Goal: Task Accomplishment & Management: Manage account settings

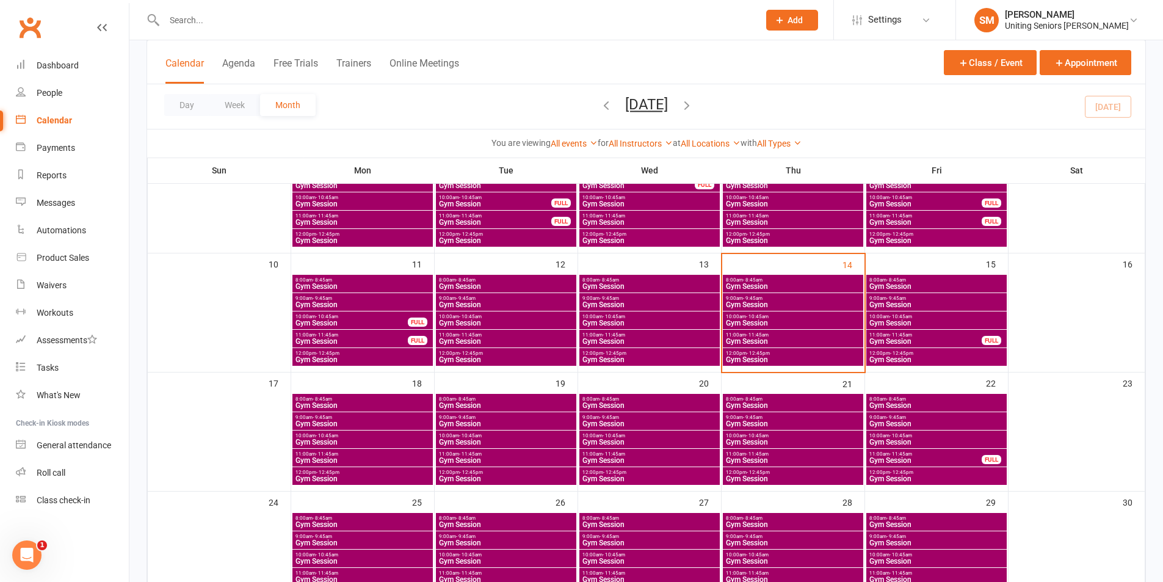
click at [895, 341] on span "Gym Session" at bounding box center [926, 341] width 114 height 7
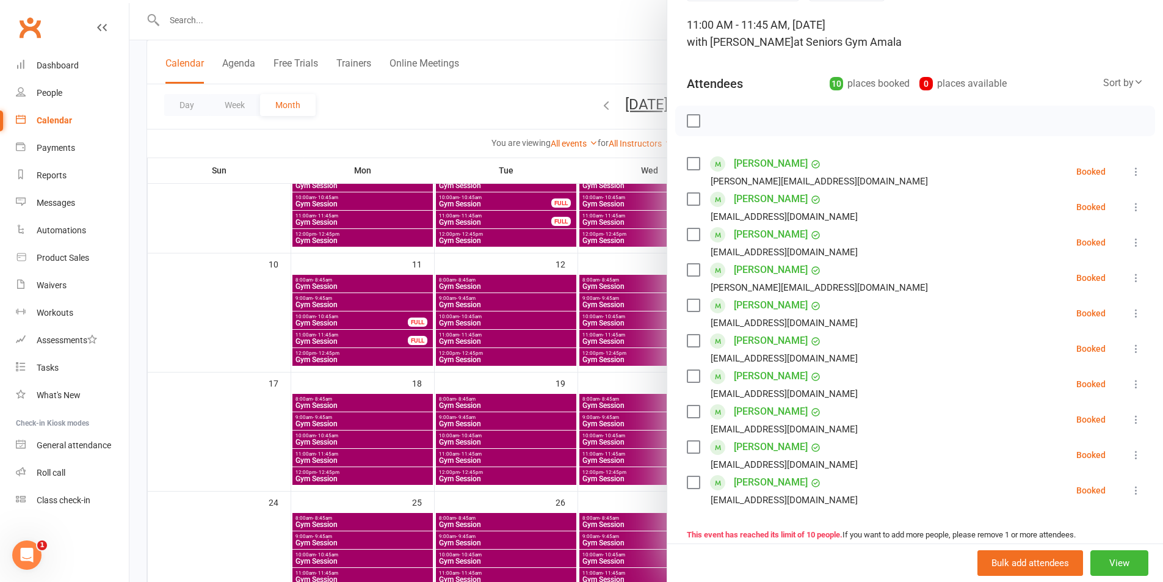
scroll to position [64, 0]
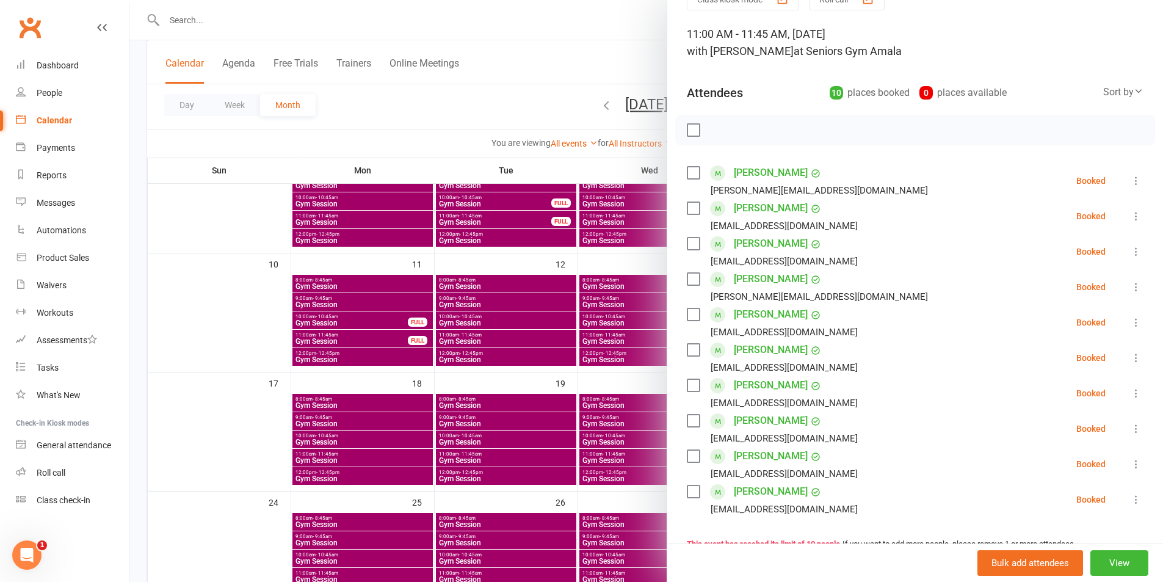
click at [569, 387] on div at bounding box center [645, 291] width 1033 height 582
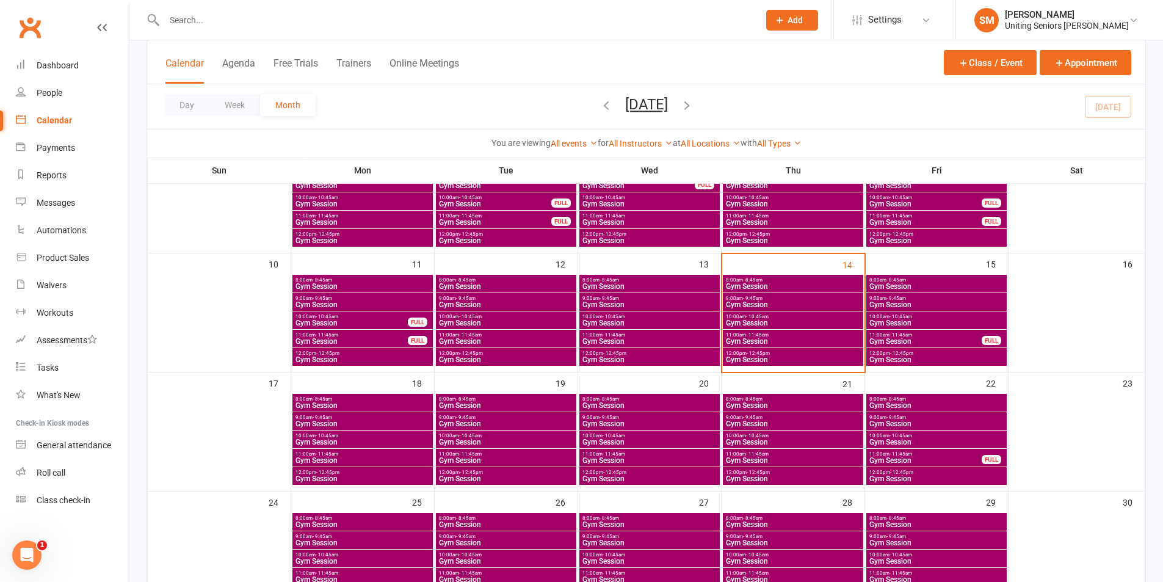
click at [903, 323] on span "Gym Session" at bounding box center [937, 322] width 136 height 7
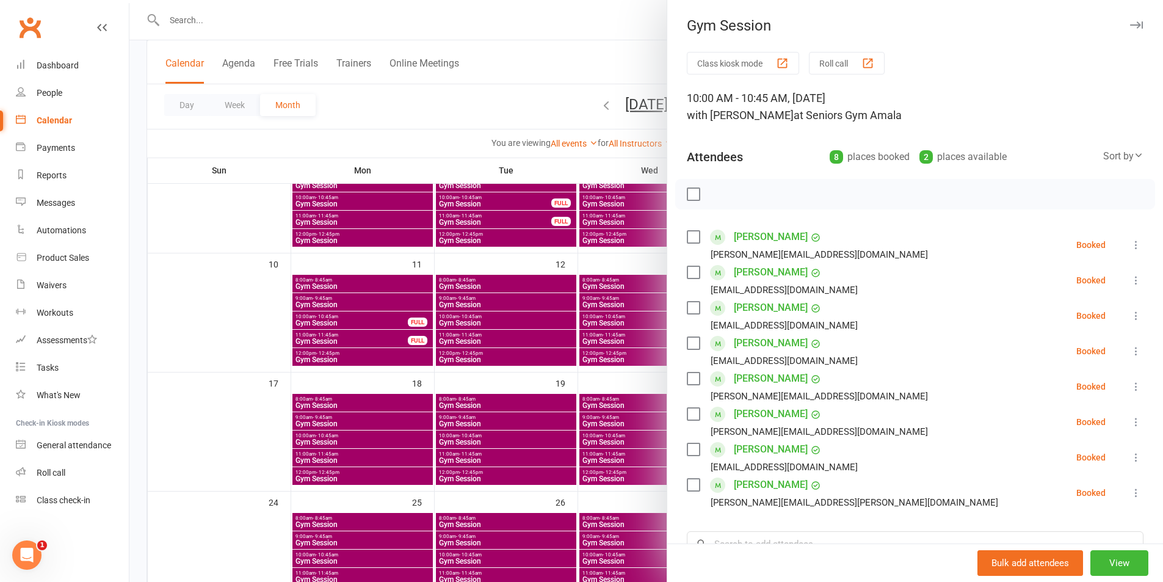
click at [598, 361] on div at bounding box center [645, 291] width 1033 height 582
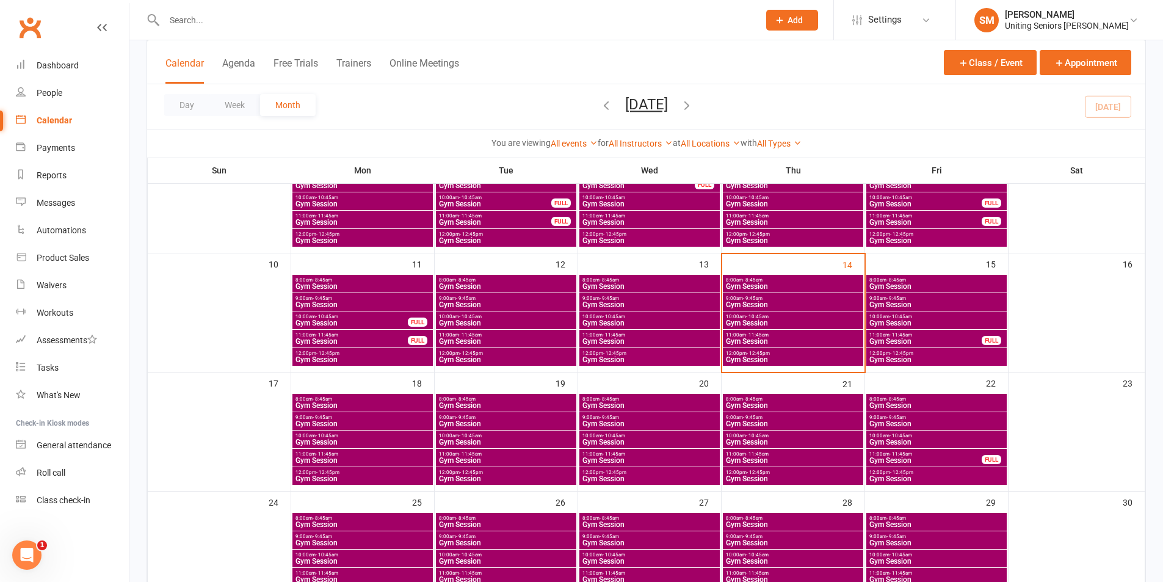
click at [758, 356] on span "Gym Session" at bounding box center [793, 359] width 136 height 7
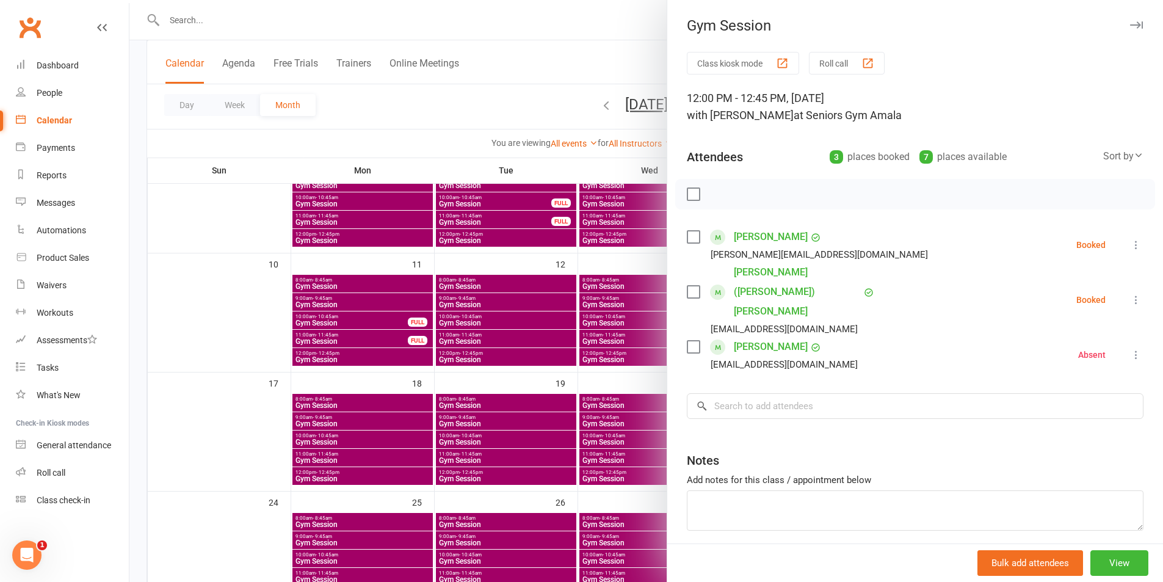
click at [536, 336] on div at bounding box center [645, 291] width 1033 height 582
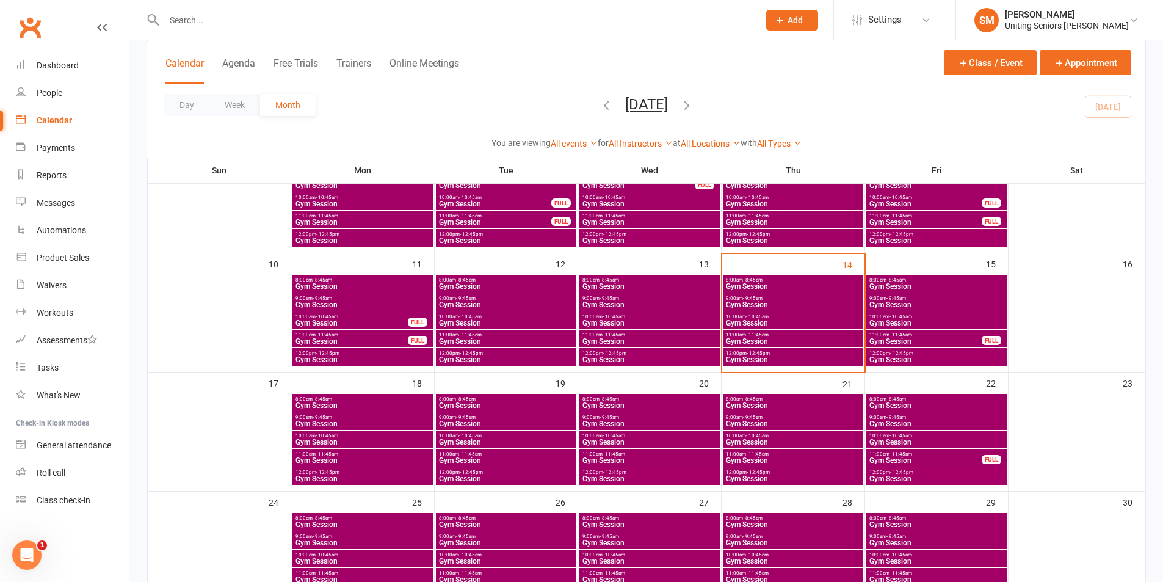
click at [802, 349] on div "12:00pm - 12:45pm Gym Session" at bounding box center [793, 357] width 140 height 18
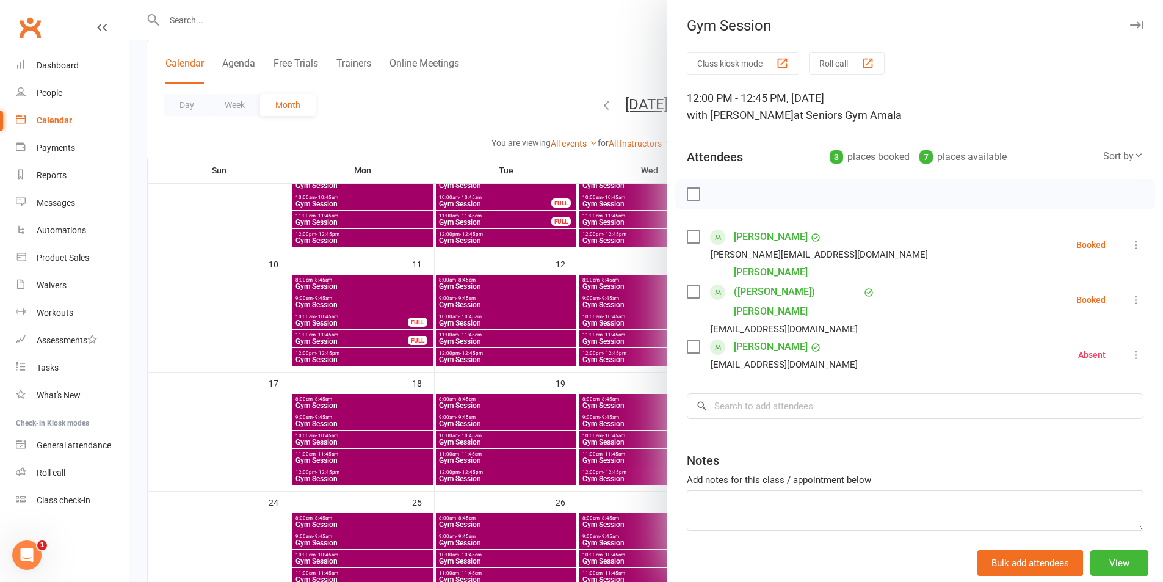
click at [1130, 248] on icon at bounding box center [1136, 245] width 12 height 12
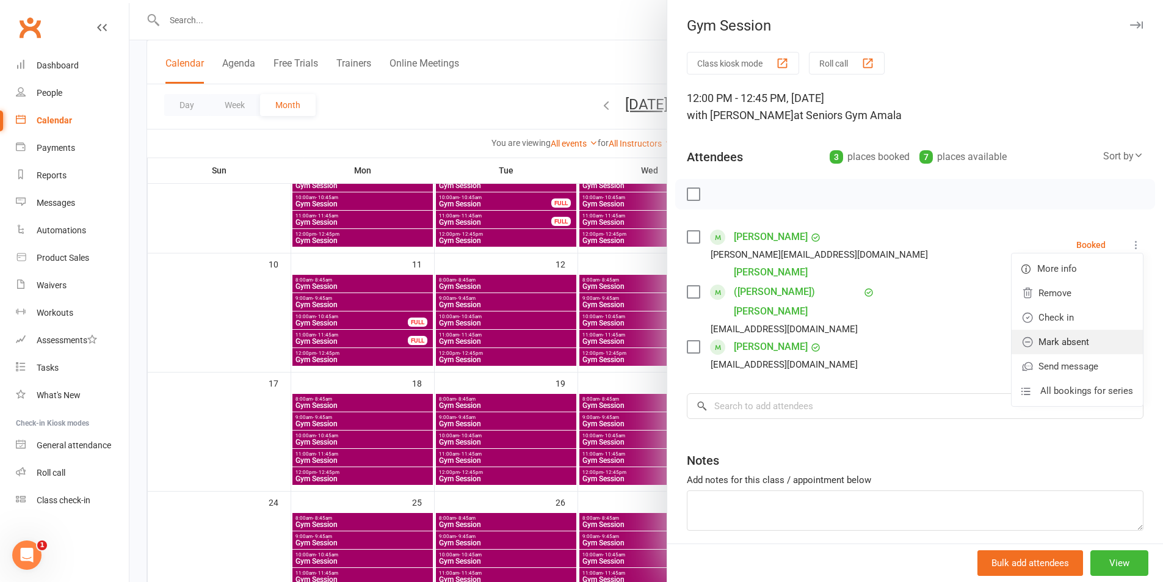
click at [1043, 331] on link "Mark absent" at bounding box center [1076, 342] width 131 height 24
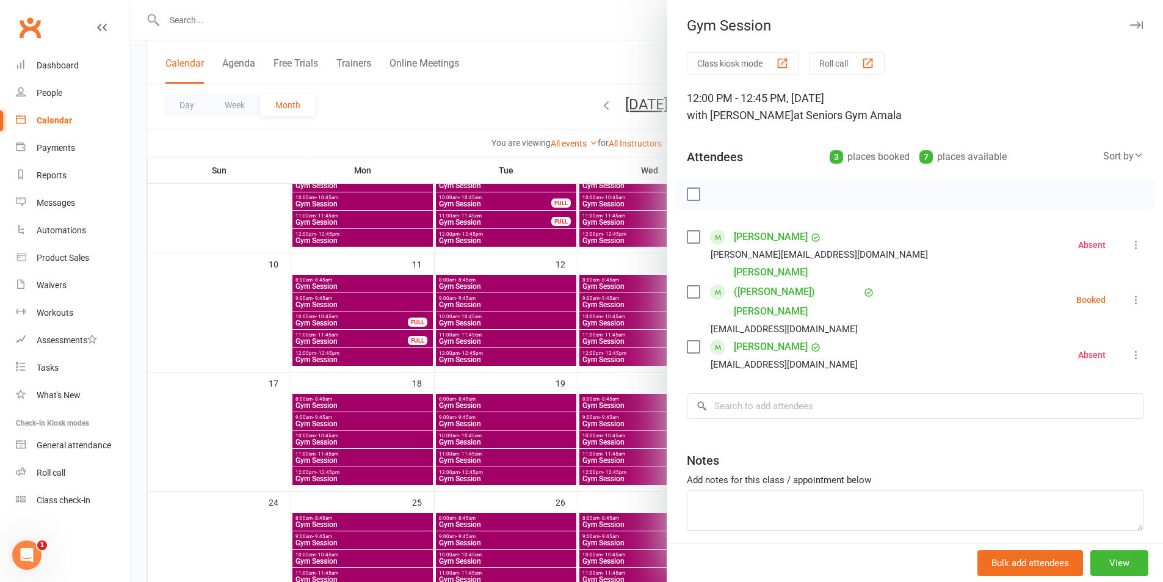
click at [1130, 247] on icon at bounding box center [1136, 245] width 12 height 12
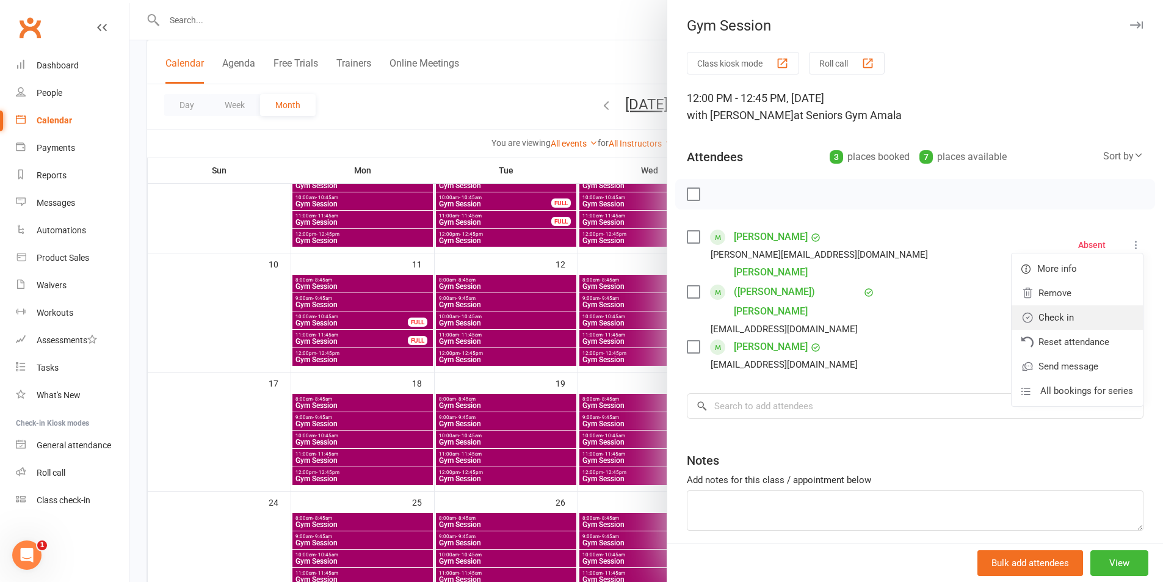
click at [1049, 319] on link "Check in" at bounding box center [1076, 317] width 131 height 24
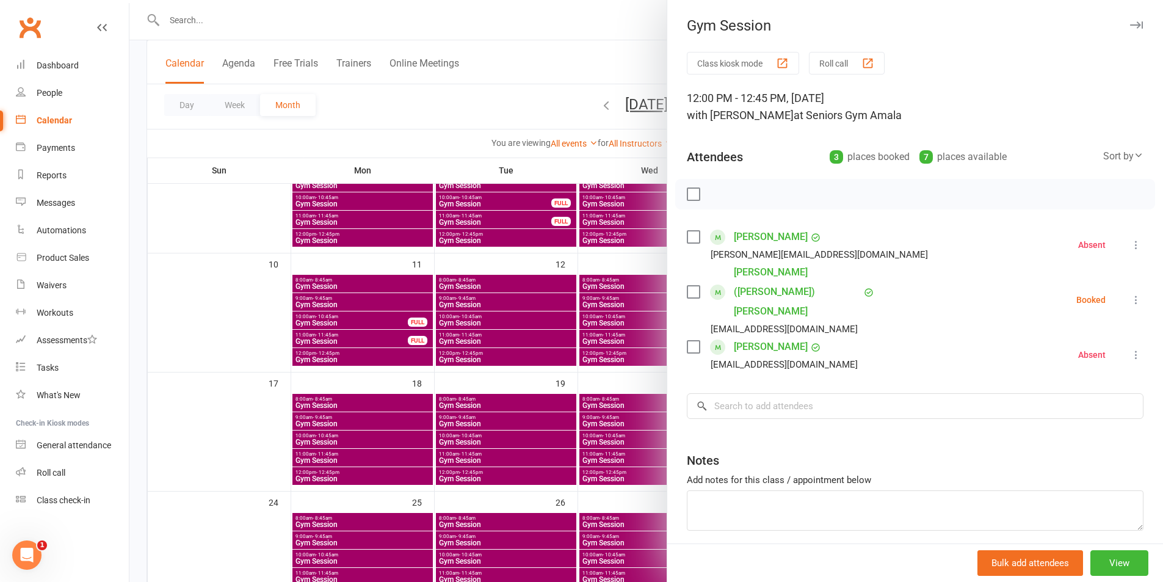
click at [1130, 294] on icon at bounding box center [1136, 300] width 12 height 12
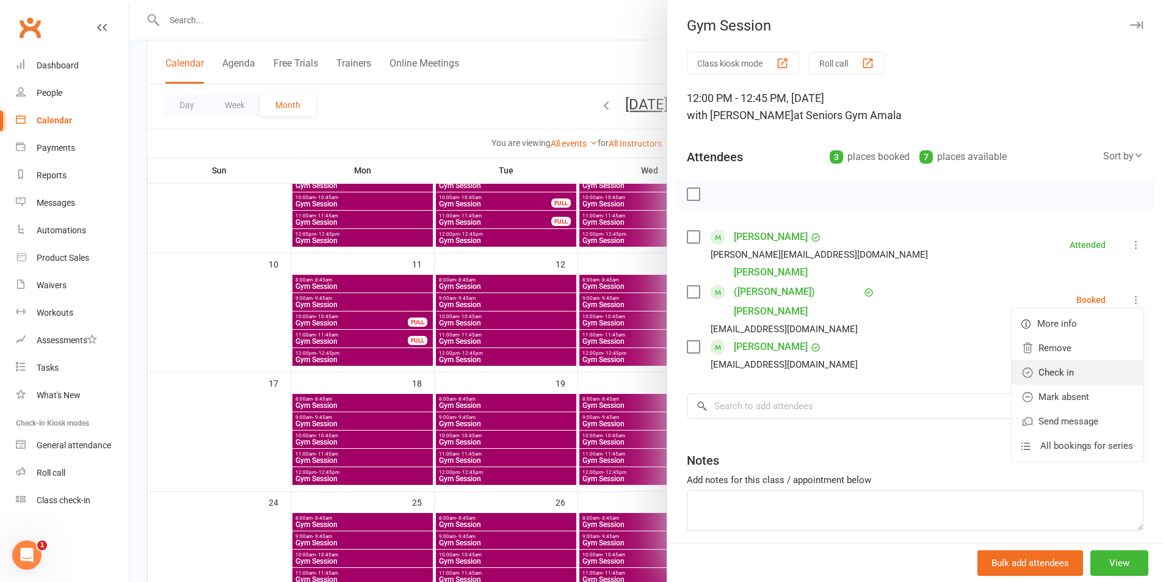
click at [1051, 360] on link "Check in" at bounding box center [1076, 372] width 131 height 24
